Goal: Find specific page/section: Find specific page/section

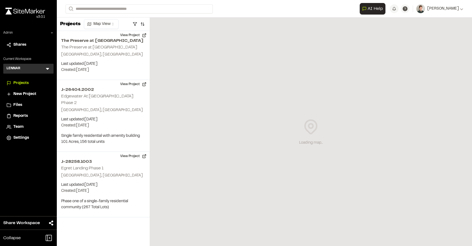
click at [50, 71] on icon at bounding box center [47, 68] width 5 height 5
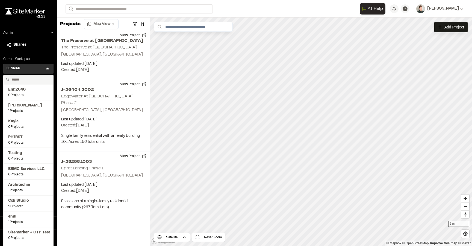
click at [28, 79] on input "text" at bounding box center [31, 79] width 42 height 9
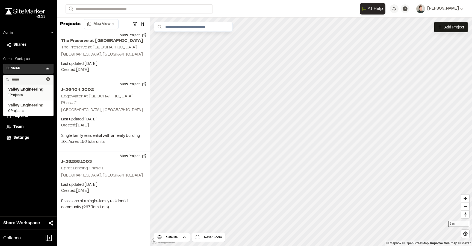
type input "******"
click at [33, 93] on span "1 Projects" at bounding box center [28, 95] width 40 height 5
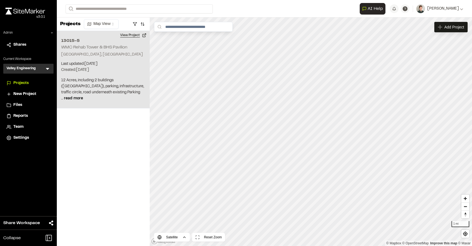
click at [137, 37] on button "View Project" at bounding box center [133, 35] width 33 height 9
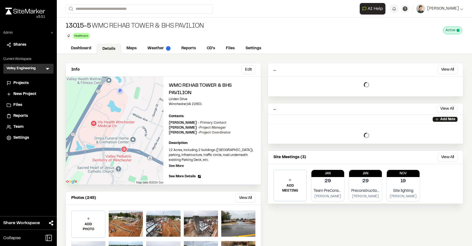
click at [138, 55] on div "Info Edit Edit WMC Rehab Tower & BHS Pavilion Linden Drive Winchester , VA 2260…" at bounding box center [264, 167] width 415 height 227
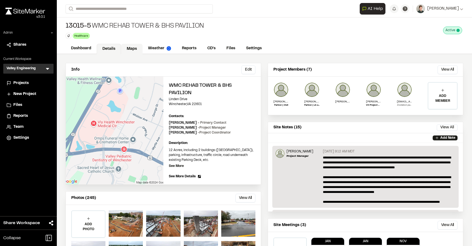
click at [136, 51] on link "Maps" at bounding box center [132, 49] width 22 height 10
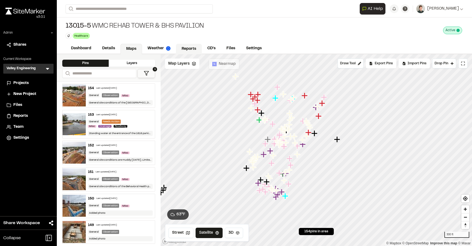
click at [185, 49] on link "Reports" at bounding box center [189, 49] width 26 height 10
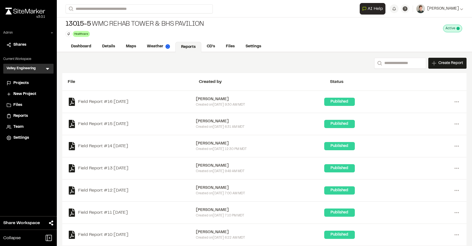
scroll to position [2, 0]
